Goal: Task Accomplishment & Management: Manage account settings

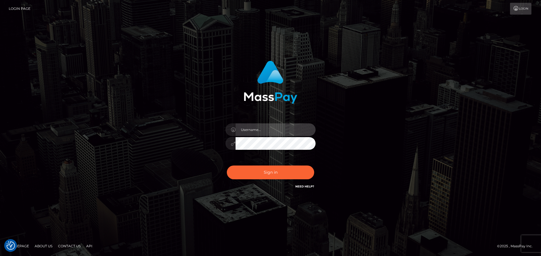
click at [269, 129] on input "text" at bounding box center [275, 130] width 80 height 13
click at [0, 256] on com-1password-button at bounding box center [0, 256] width 0 height 0
type input "dawson.throne"
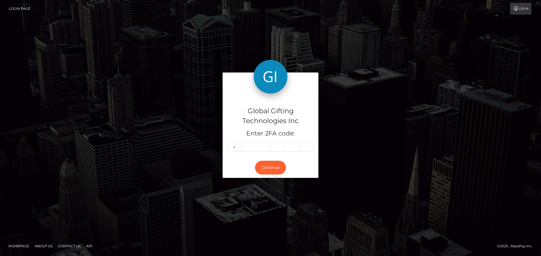
type input "8"
type input "9"
type input "5"
type input "3"
type input "8"
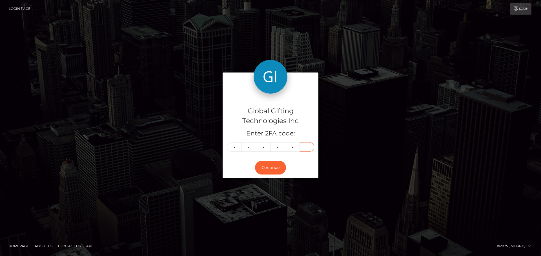
type input "5"
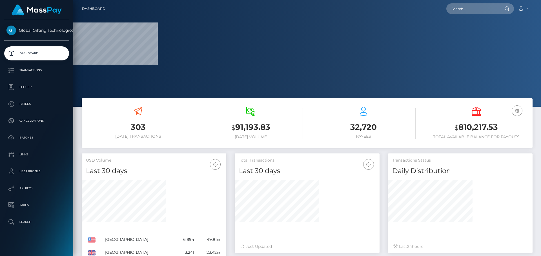
scroll to position [107, 467]
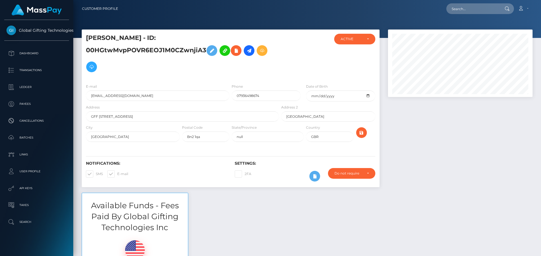
scroll to position [68, 145]
